Goal: Task Accomplishment & Management: Use online tool/utility

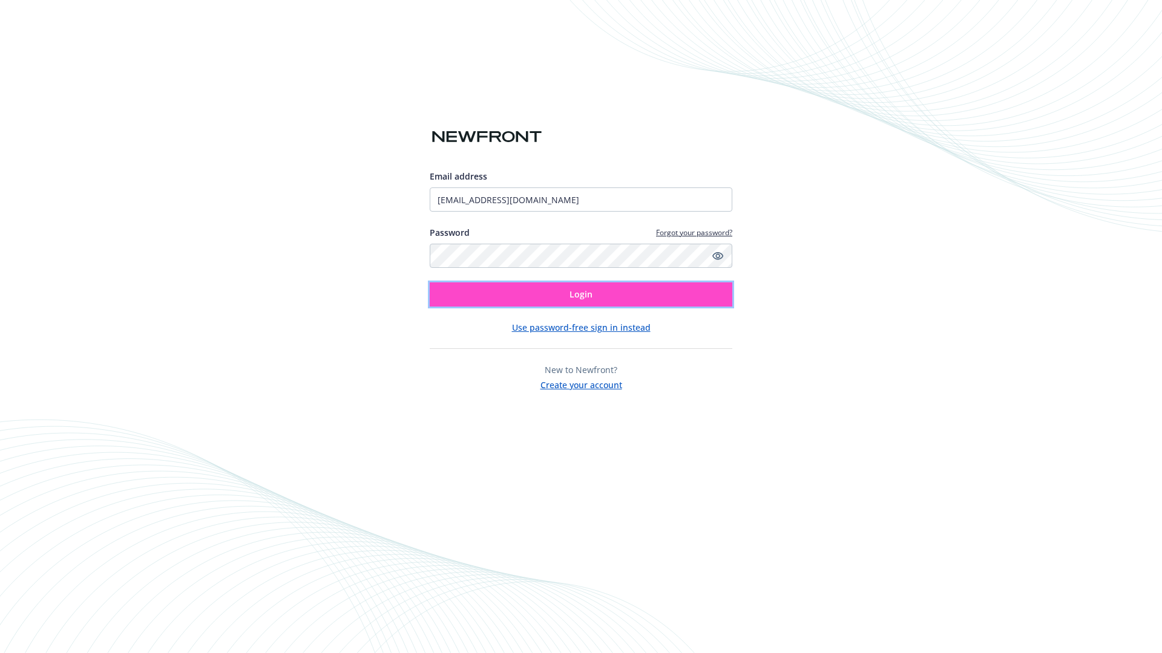
click at [581, 295] on span "Login" at bounding box center [580, 294] width 23 height 11
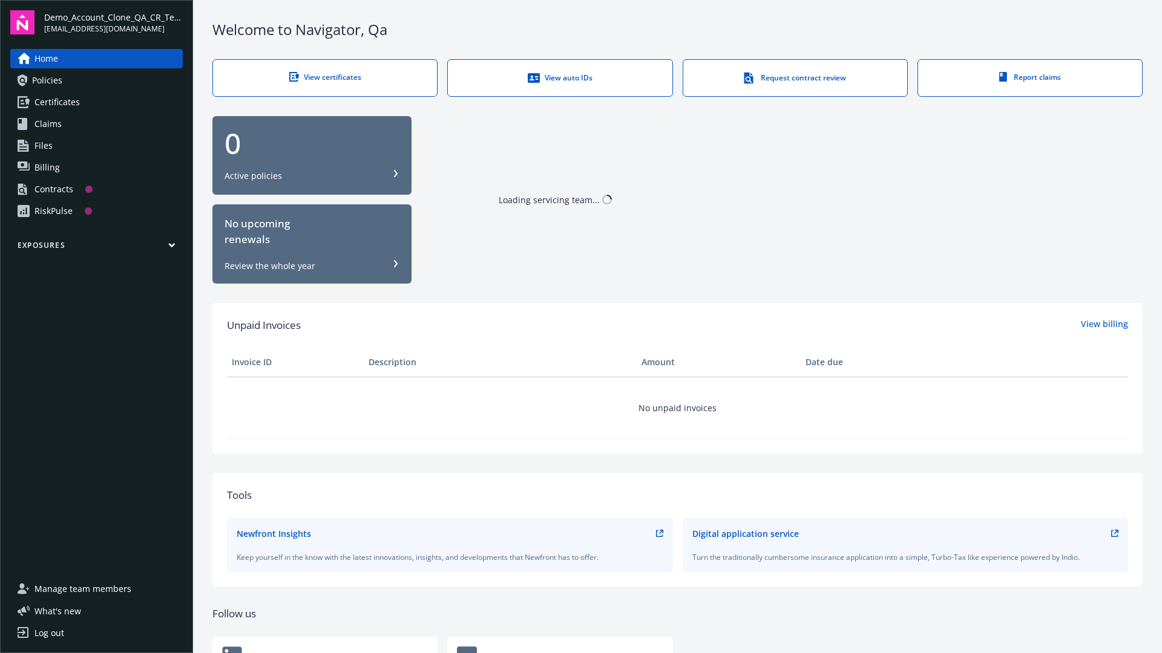
click at [113, 22] on span "Demo_Account_Clone_QA_CR_Tests_Prospect" at bounding box center [113, 17] width 139 height 13
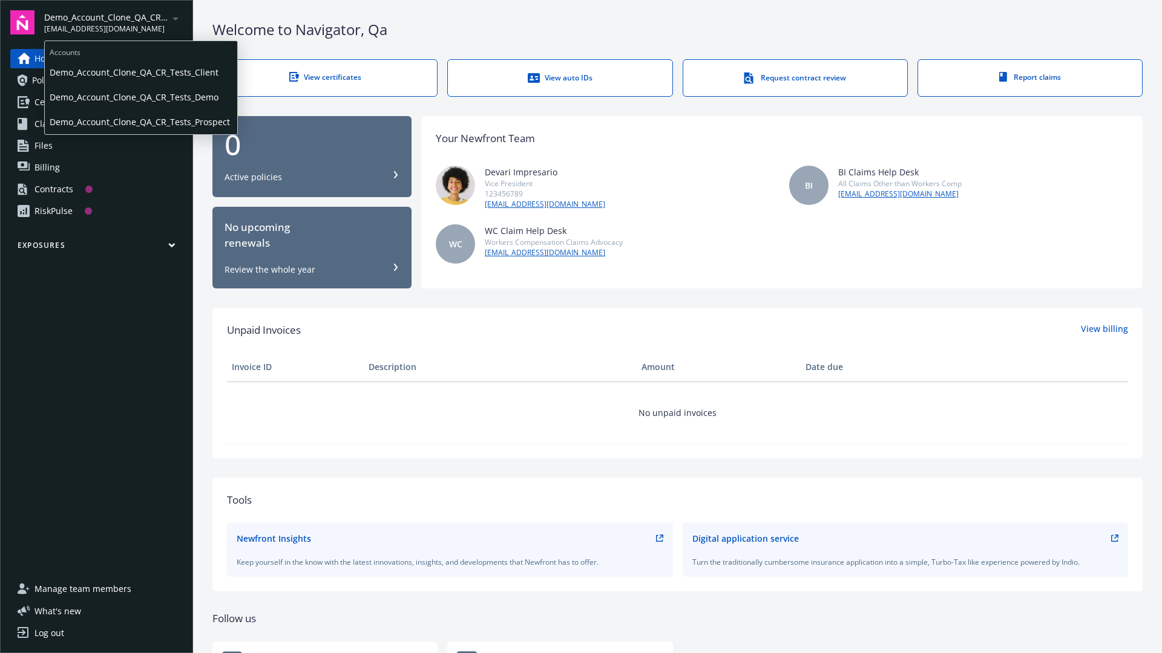
click at [140, 72] on span "Demo_Account_Clone_QA_CR_Tests_Client" at bounding box center [141, 72] width 183 height 25
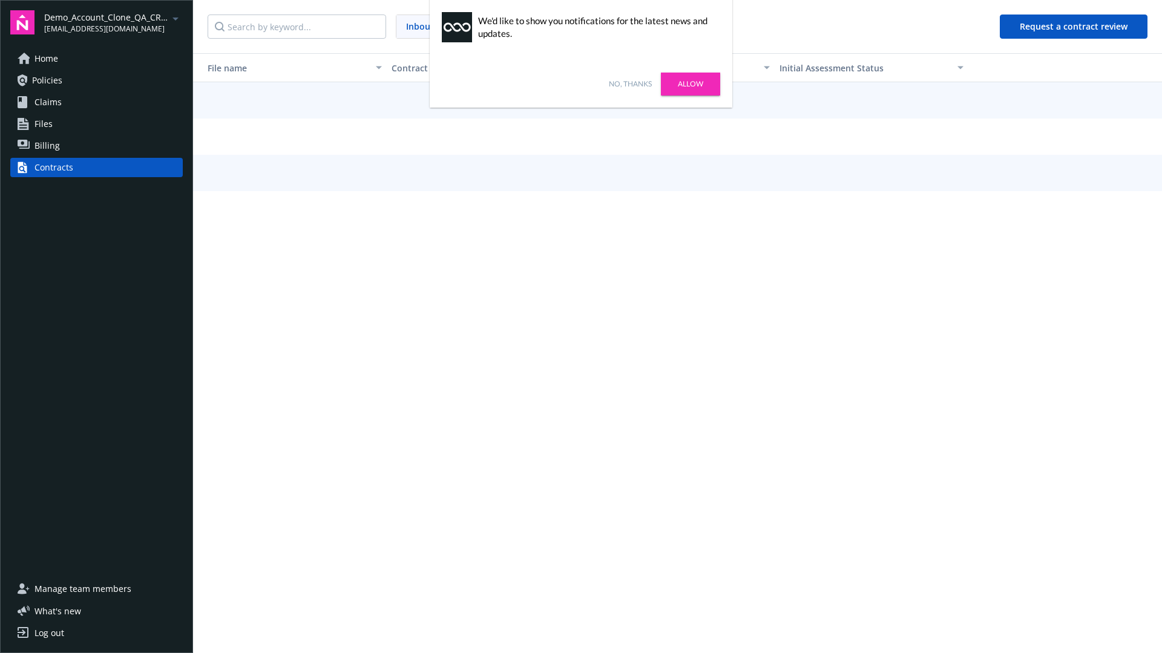
click at [630, 84] on link "No, thanks" at bounding box center [630, 84] width 43 height 11
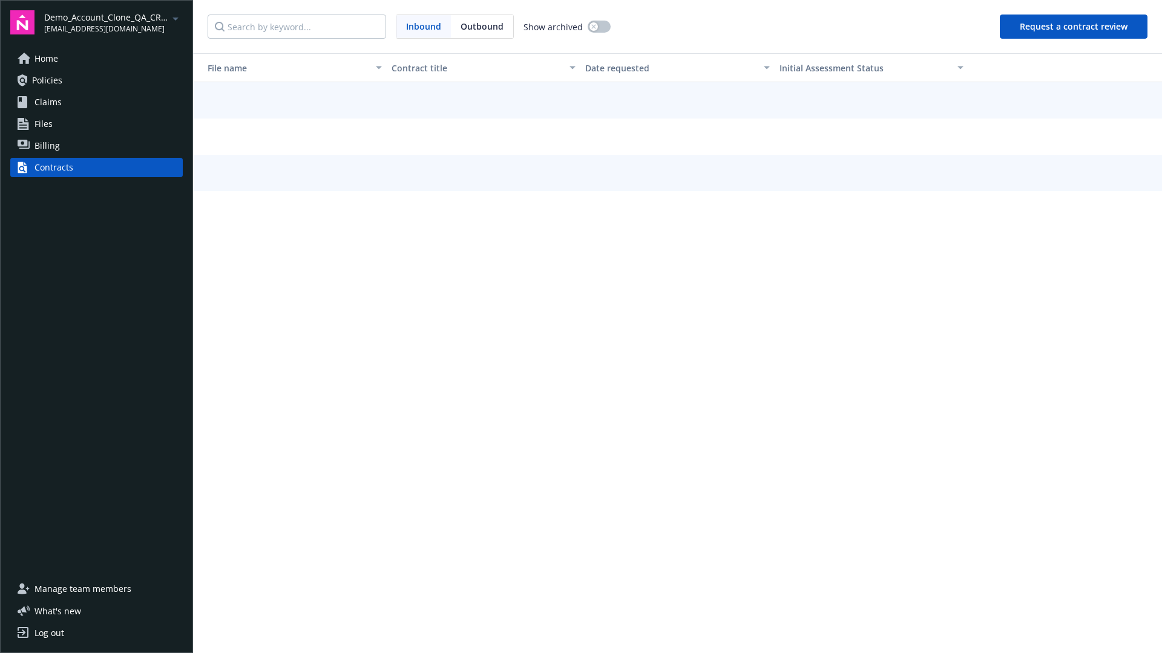
click at [1074, 27] on button "Request a contract review" at bounding box center [1073, 27] width 148 height 24
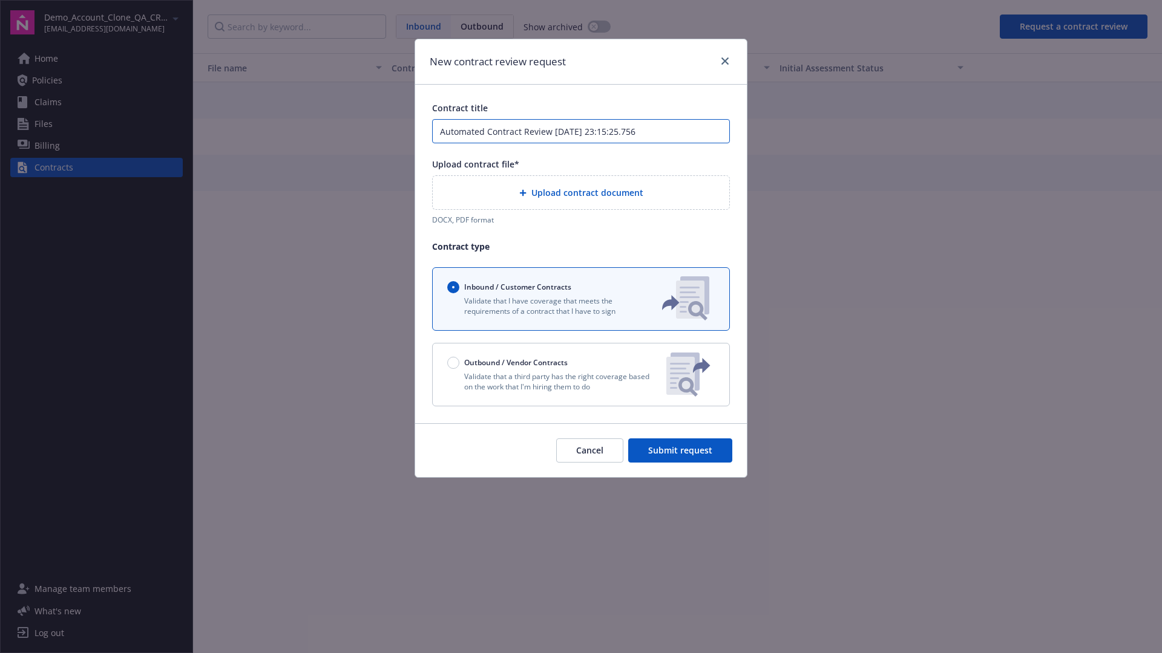
type input "Automated Contract Review 10-15-2025 23:15:25.756"
click at [581, 374] on p "Validate that a third party has the right coverage based on the work that I'm h…" at bounding box center [551, 381] width 209 height 21
radio input "false"
radio input "true"
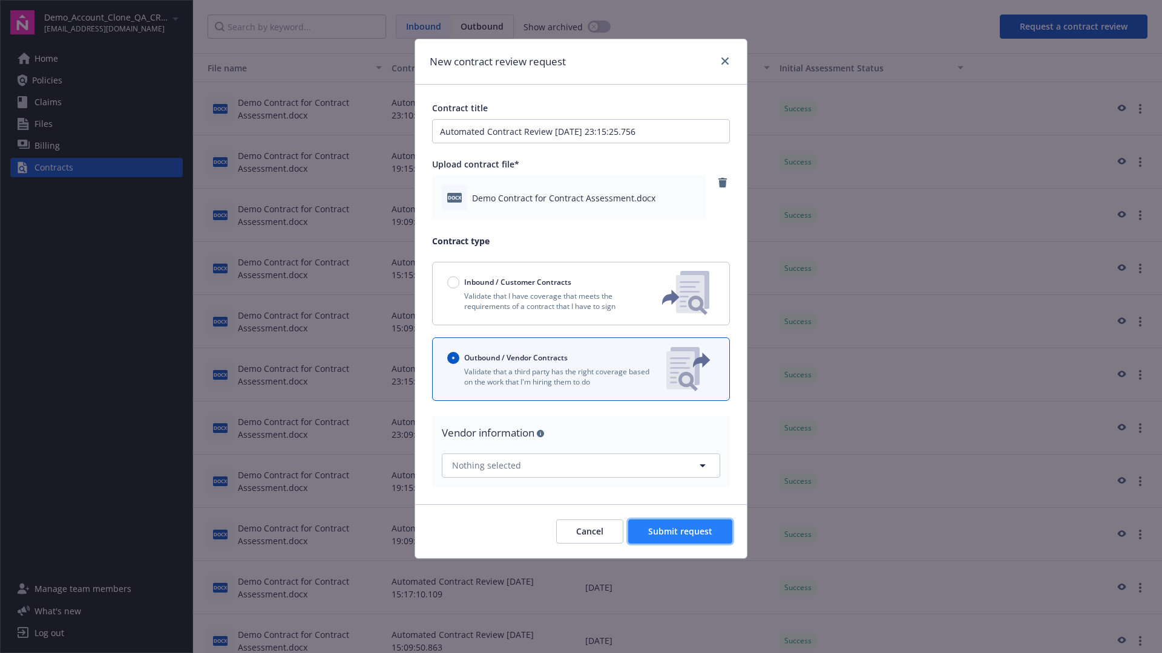
click at [681, 531] on span "Submit request" at bounding box center [680, 531] width 64 height 11
